Goal: Information Seeking & Learning: Learn about a topic

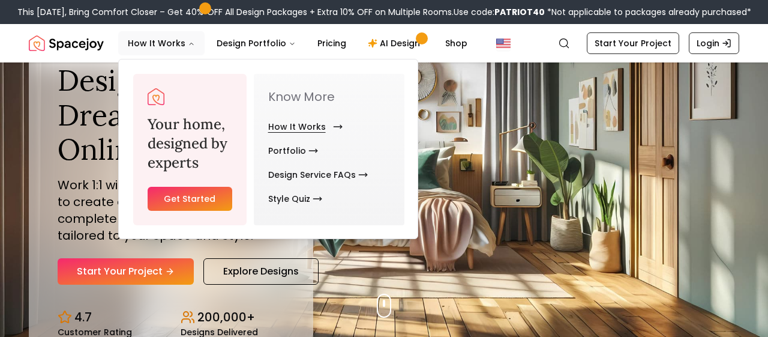
click at [299, 127] on link "How It Works" at bounding box center [303, 127] width 70 height 24
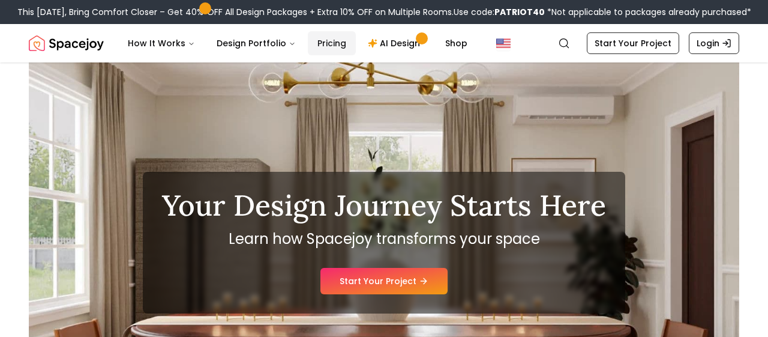
click at [320, 47] on link "Pricing" at bounding box center [332, 43] width 48 height 24
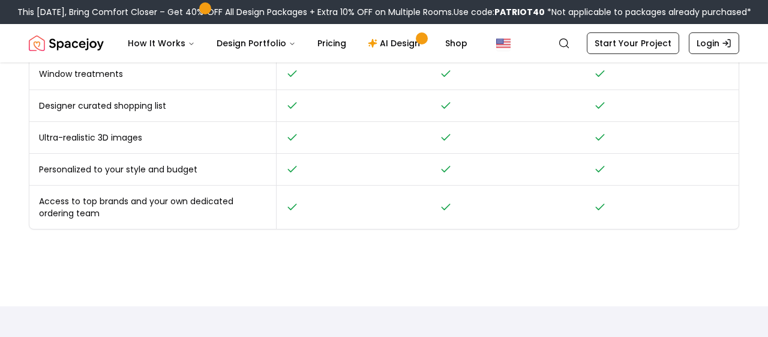
scroll to position [635, 0]
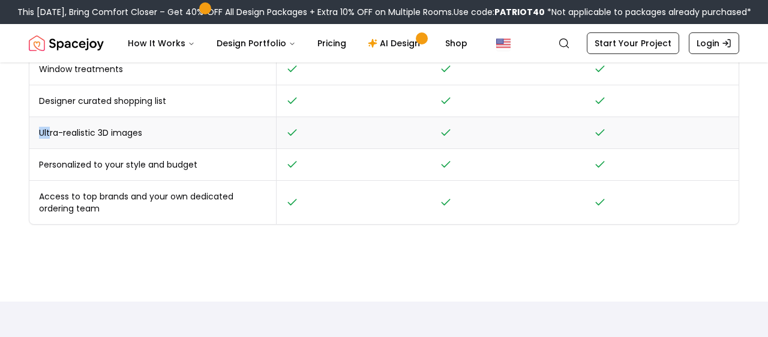
drag, startPoint x: 184, startPoint y: 209, endPoint x: 67, endPoint y: 119, distance: 147.2
click at [239, 110] on td "Designer curated shopping list" at bounding box center [152, 101] width 247 height 32
